Goal: Information Seeking & Learning: Learn about a topic

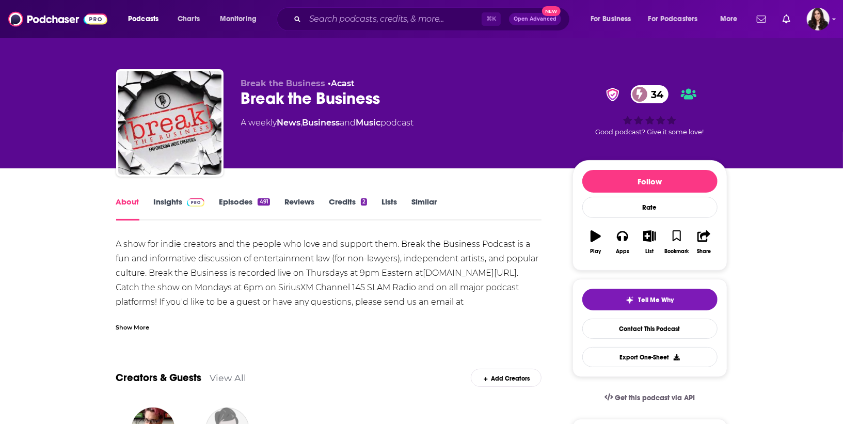
drag, startPoint x: 242, startPoint y: 125, endPoint x: 467, endPoint y: 123, distance: 225.6
click at [467, 123] on div "A weekly News , Business and Music podcast" at bounding box center [398, 123] width 315 height 12
copy div "A weekly News , Business and Music podcast"
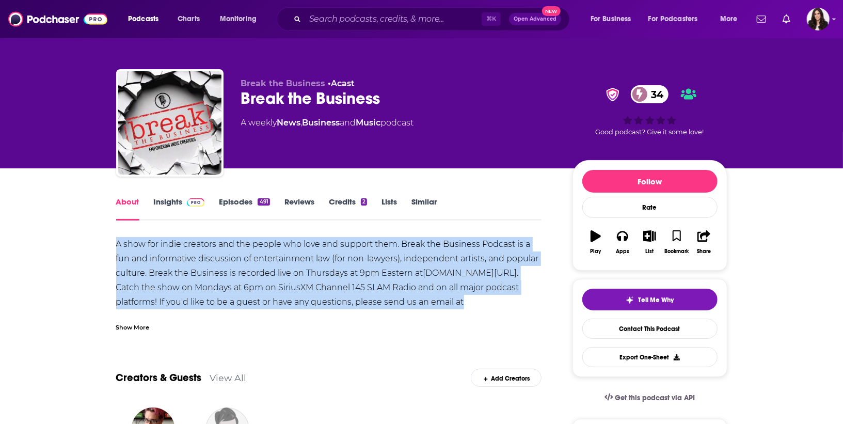
drag, startPoint x: 108, startPoint y: 243, endPoint x: 544, endPoint y: 307, distance: 439.9
copy div "A show for indie creators and the people who love and support them. Break the B…"
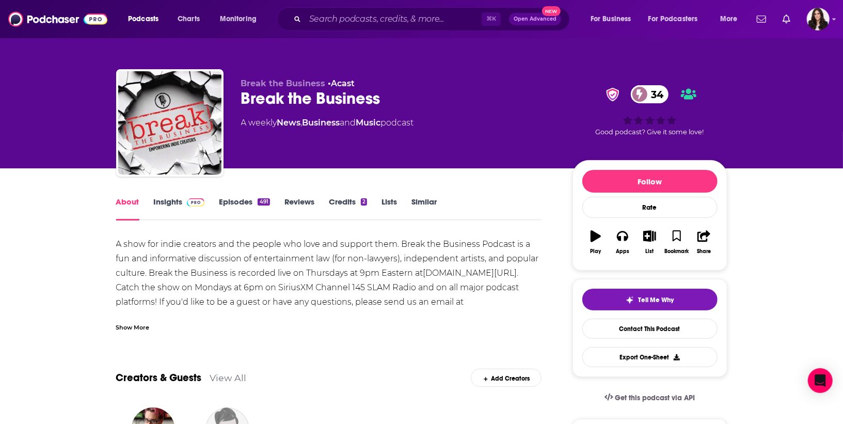
click at [530, 296] on div "A show for indie creators and the people who love and support them. Break the B…" at bounding box center [329, 295] width 426 height 116
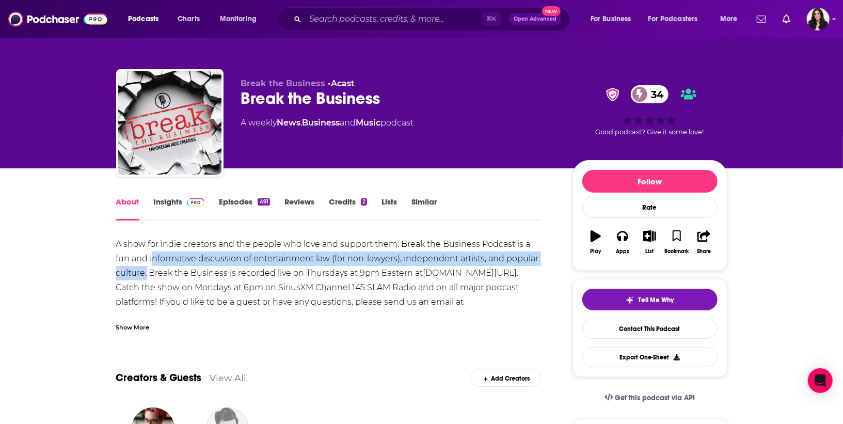
drag, startPoint x: 152, startPoint y: 258, endPoint x: 147, endPoint y: 274, distance: 16.8
click at [147, 274] on div "A show for indie creators and the people who love and support them. Break the B…" at bounding box center [329, 295] width 426 height 116
copy div "nformative discussion of entertainment law (for non-lawyers), independent artis…"
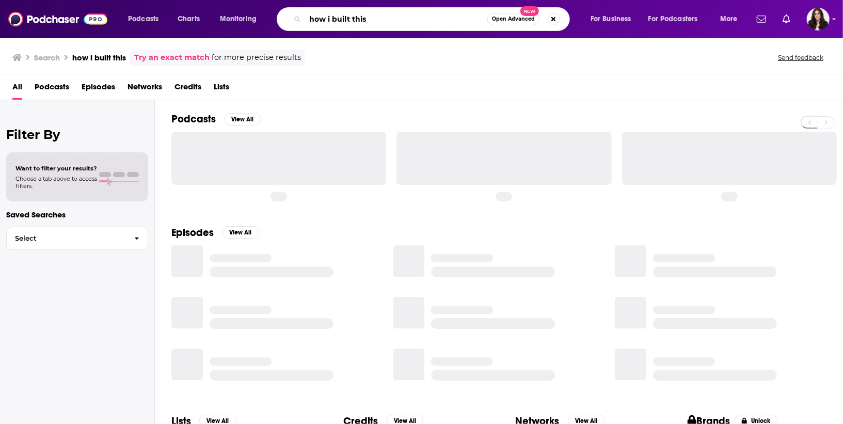
drag, startPoint x: 382, startPoint y: 19, endPoint x: 43, endPoint y: -39, distance: 343.6
click at [43, 0] on html "Podcasts Charts Monitoring how i built this Open Advanced New For Business For …" at bounding box center [421, 212] width 843 height 424
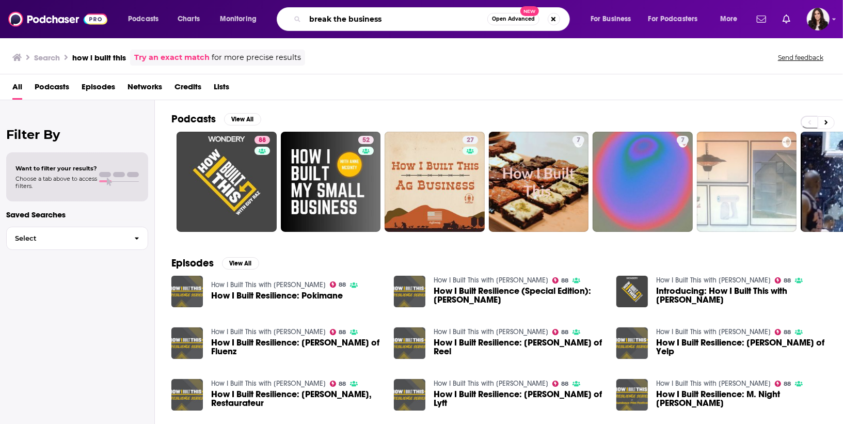
type input "break the business"
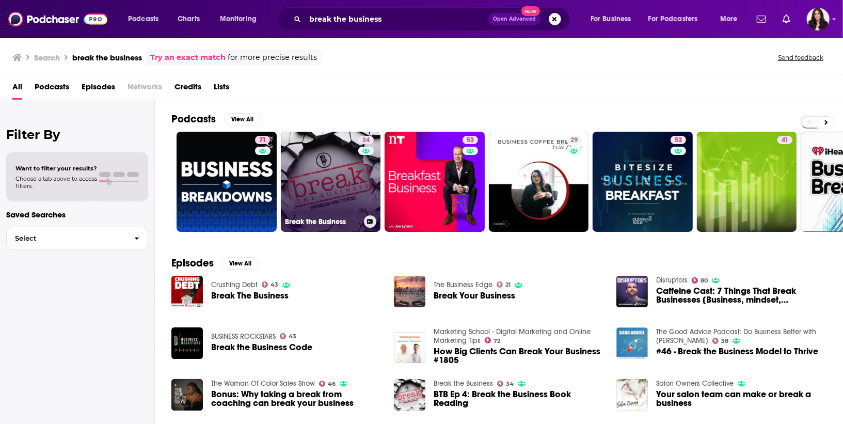
click at [349, 171] on link "34 Break the Business" at bounding box center [331, 182] width 100 height 100
